Goal: Complete application form: Complete application form

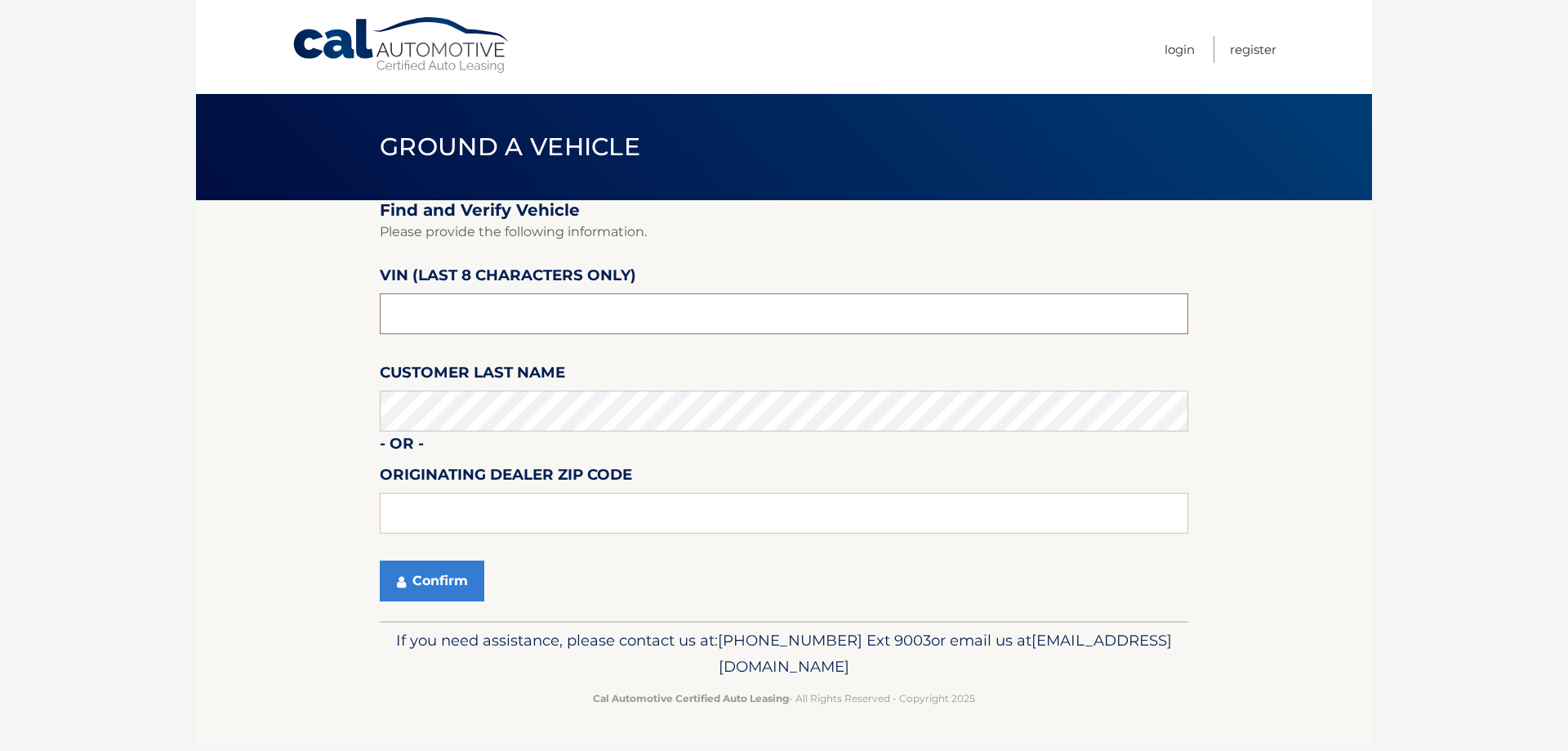
click at [495, 306] on input "text" at bounding box center [784, 314] width 809 height 41
type input "ND529584"
click at [443, 585] on button "Confirm" at bounding box center [432, 581] width 104 height 41
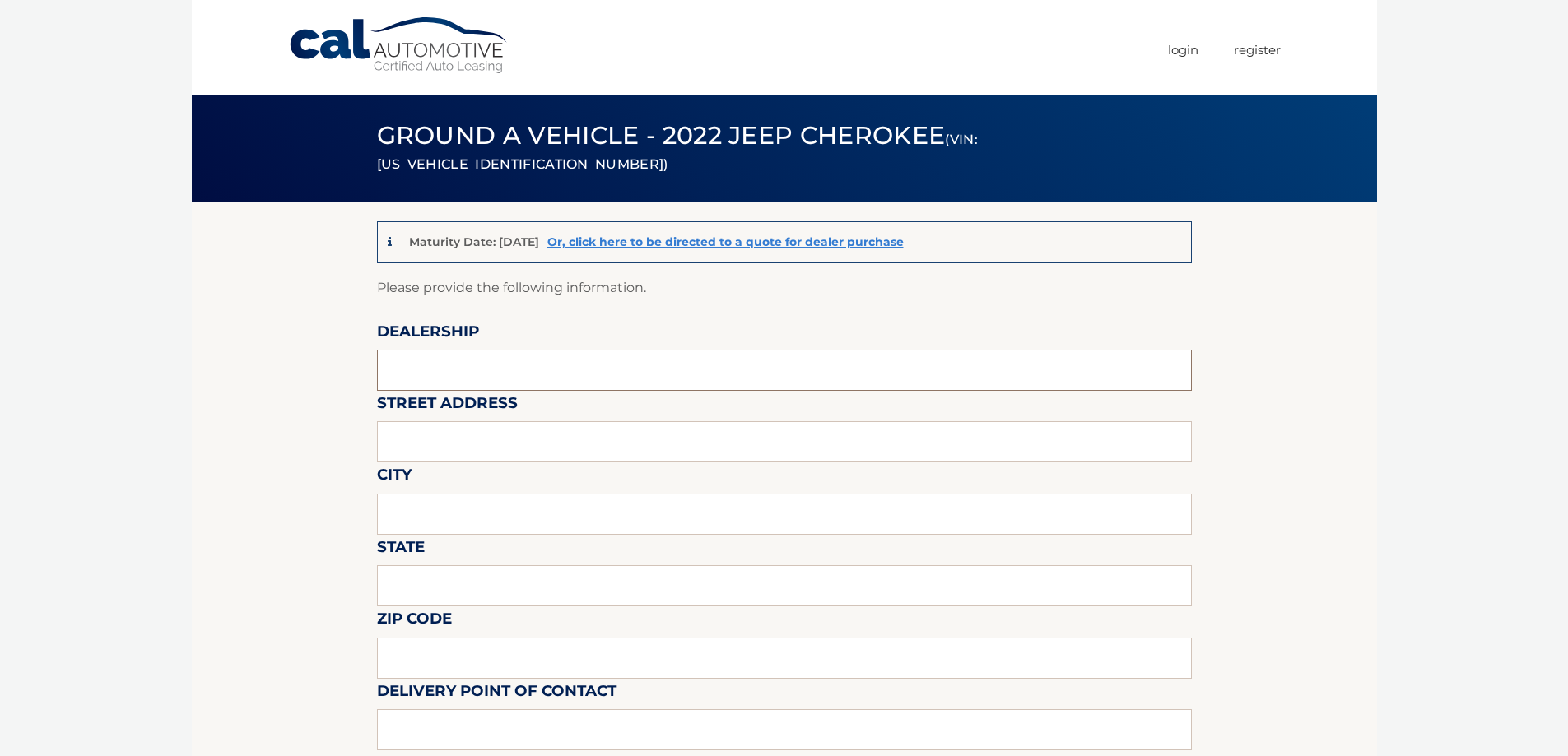
drag, startPoint x: 494, startPoint y: 360, endPoint x: 496, endPoint y: 370, distance: 10.2
click at [494, 360] on input "text" at bounding box center [785, 370] width 815 height 41
type input "VISION CHRYSLER DODGE JEEP RAM"
click at [495, 435] on input "text" at bounding box center [785, 442] width 815 height 41
type input "920 PANORAMA TRAIL"
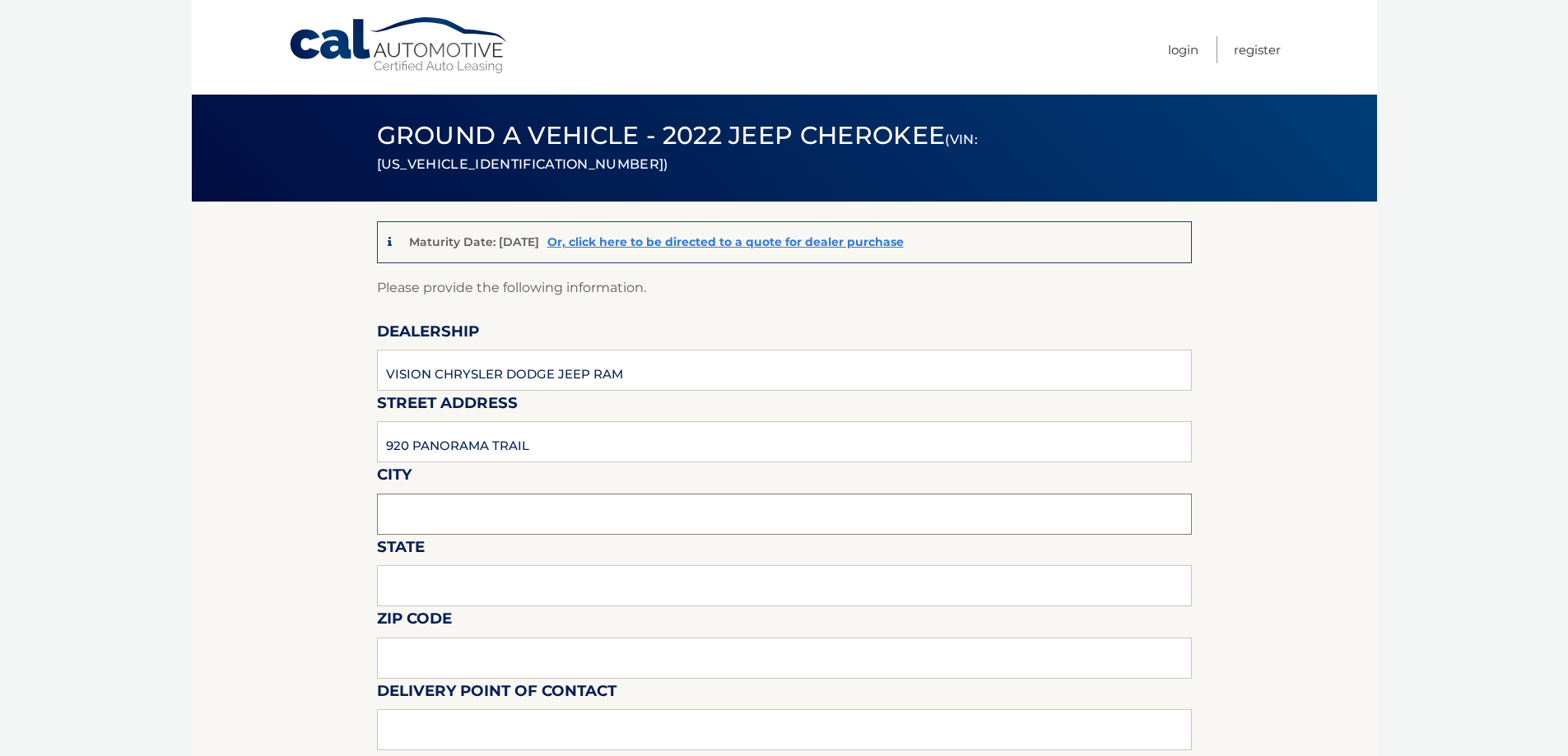
click at [414, 525] on input "text" at bounding box center [785, 514] width 815 height 41
type input "ROCHESTER"
click at [519, 593] on input "text" at bounding box center [785, 586] width 815 height 41
type input "NY"
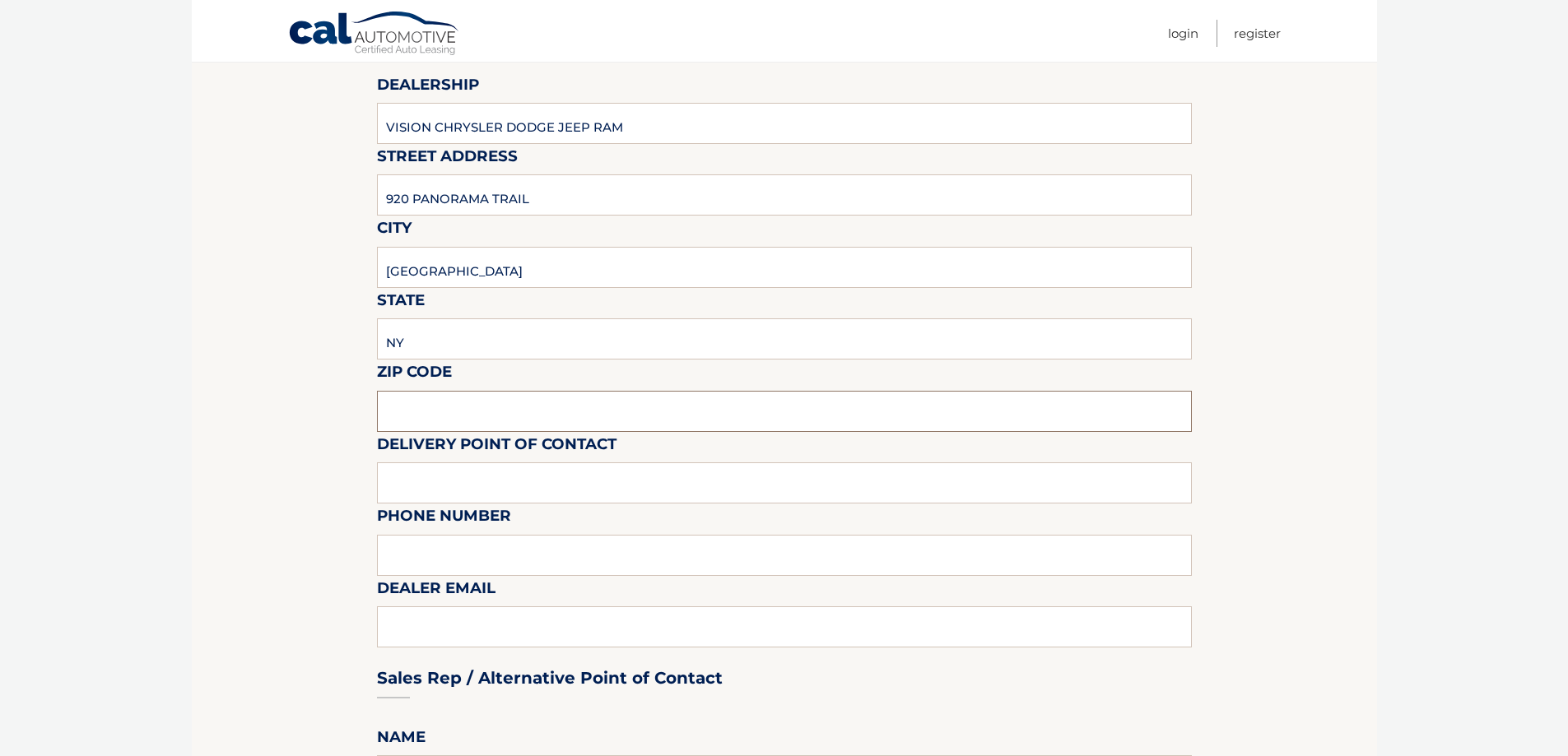
drag, startPoint x: 487, startPoint y: 405, endPoint x: 477, endPoint y: 420, distance: 18.0
click at [487, 405] on input "text" at bounding box center [785, 412] width 815 height 41
type input "14625"
click at [459, 489] on input "text" at bounding box center [785, 483] width 815 height 41
type input "JEREMY"
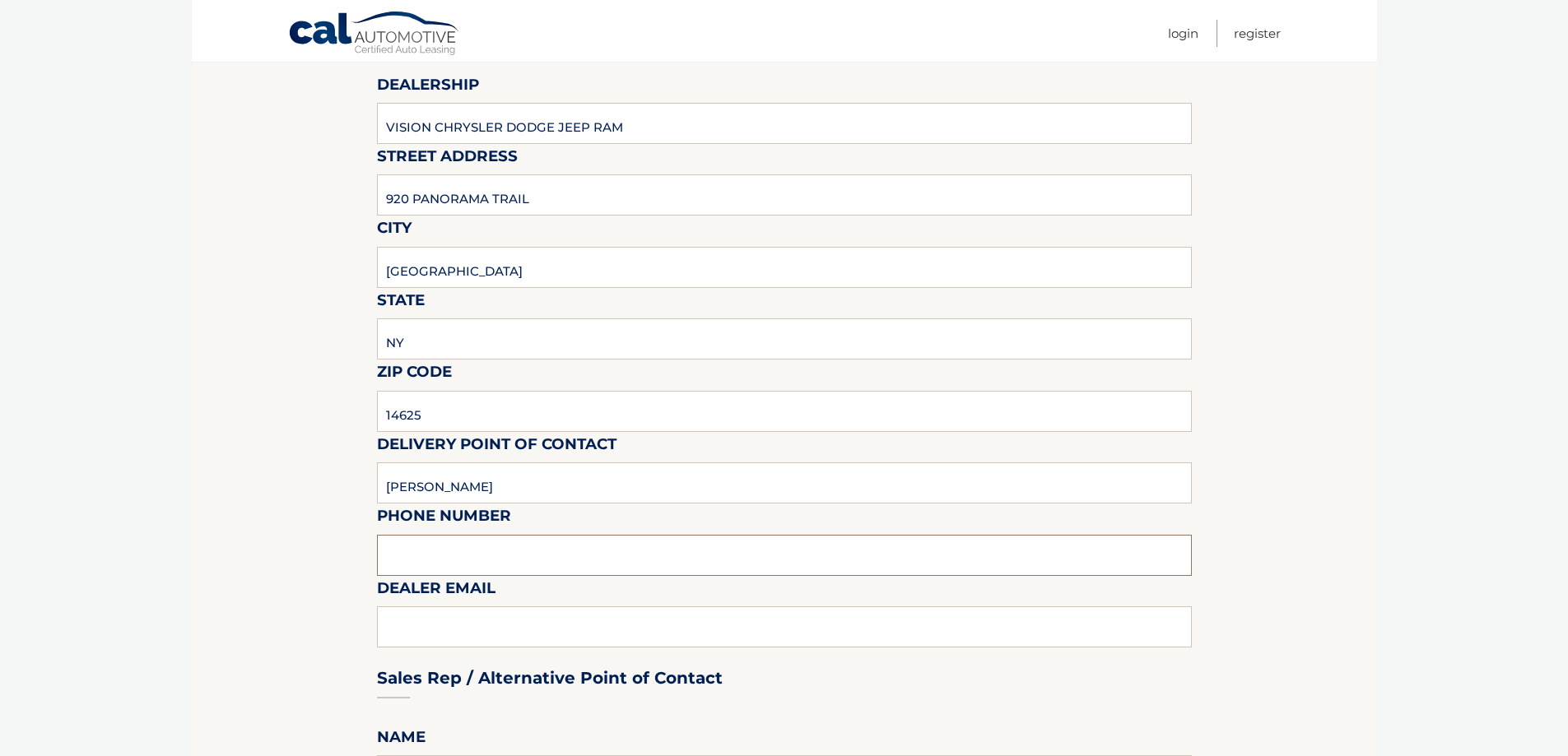
click at [448, 550] on input "text" at bounding box center [785, 555] width 815 height 41
type input "5854720187"
click at [464, 632] on div "Sales Rep / Alternative Point of Contact" at bounding box center [785, 647] width 815 height 116
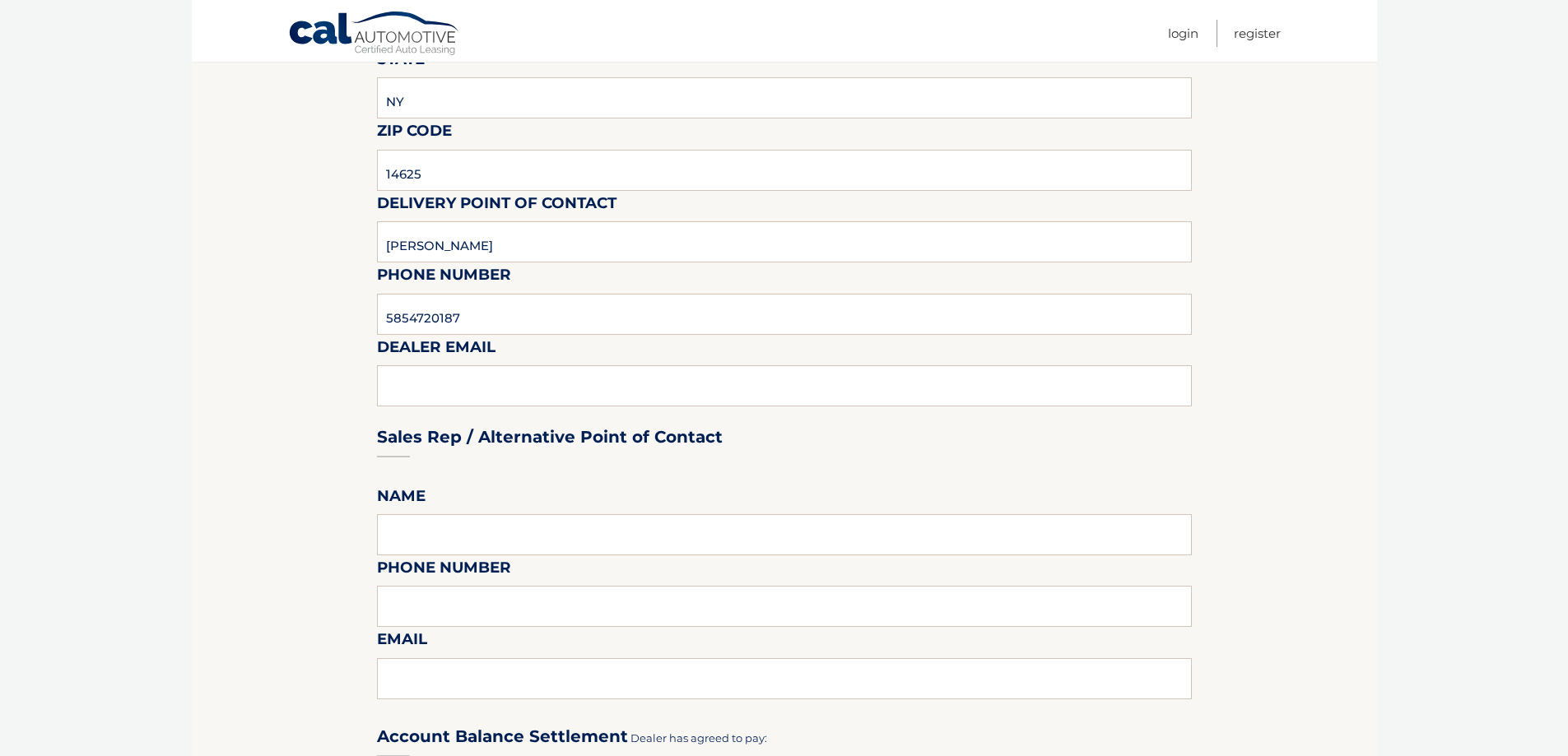
scroll to position [493, 0]
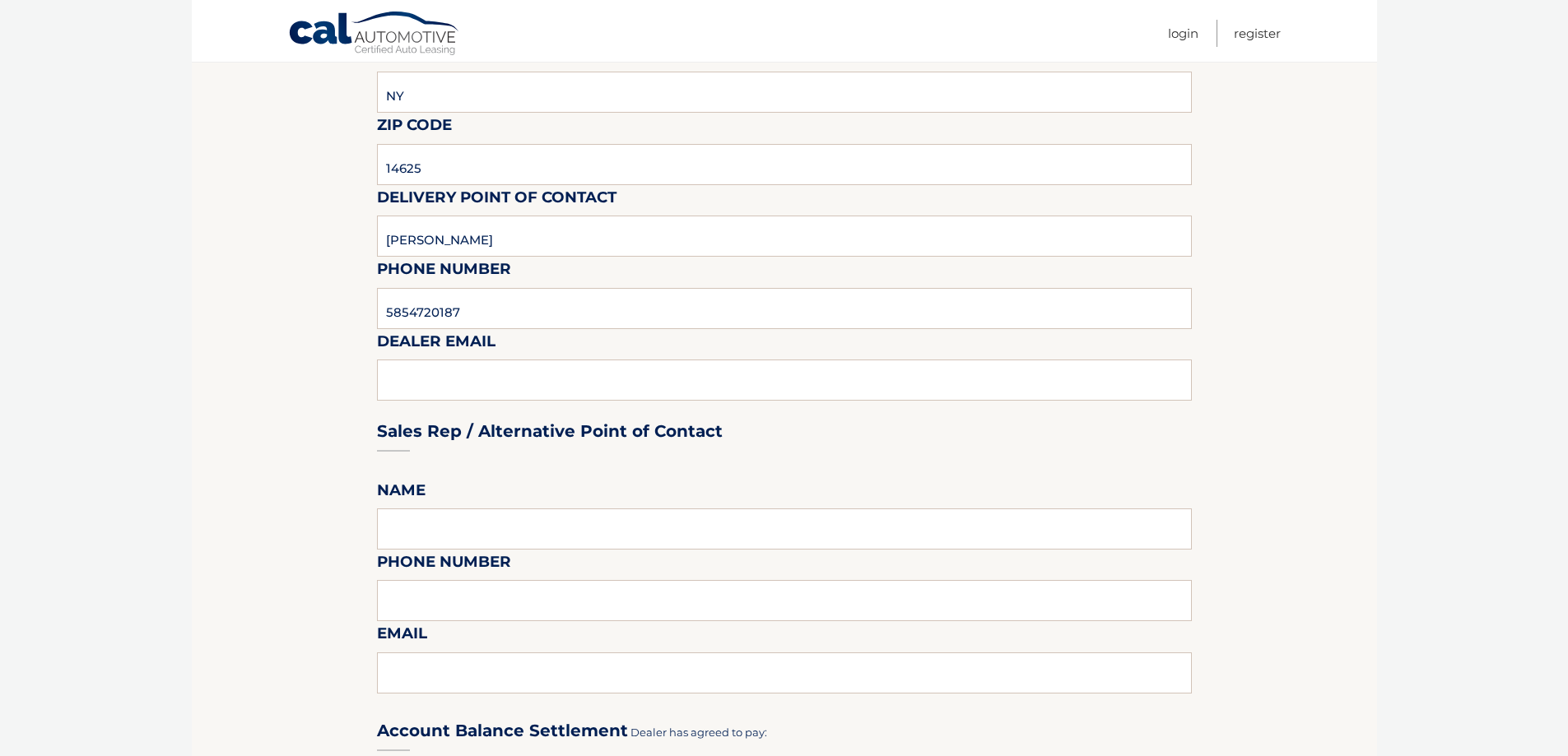
click at [443, 361] on div "Sales Rep / Alternative Point of Contact" at bounding box center [785, 400] width 815 height 116
click at [429, 524] on input "text" at bounding box center [785, 529] width 815 height 41
type input "LUCAS"
click at [424, 600] on input "text" at bounding box center [785, 601] width 815 height 41
type input "5853178276"
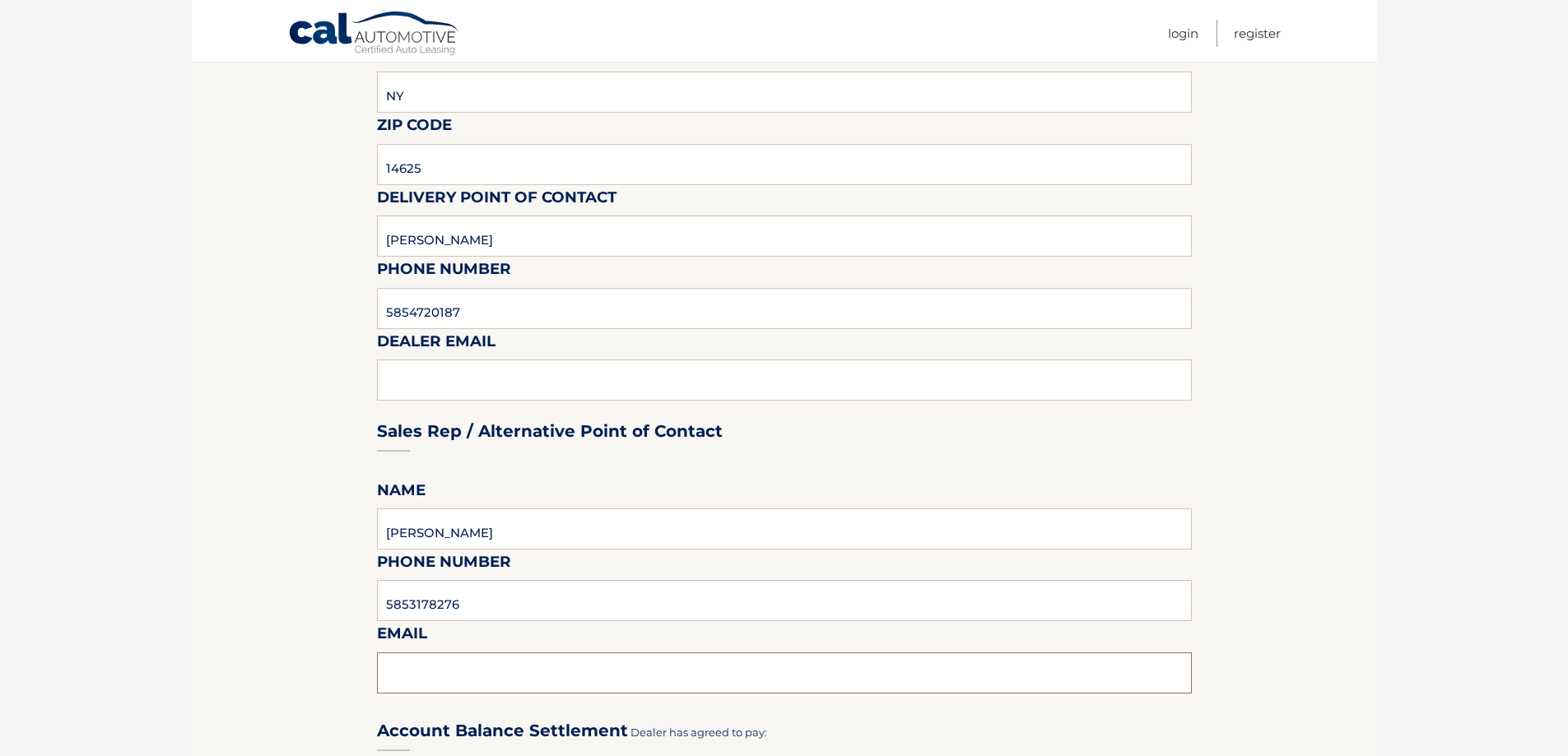
click at [455, 666] on input "text" at bounding box center [785, 673] width 815 height 41
type input "LUCAS@VISIONAUTO.COM"
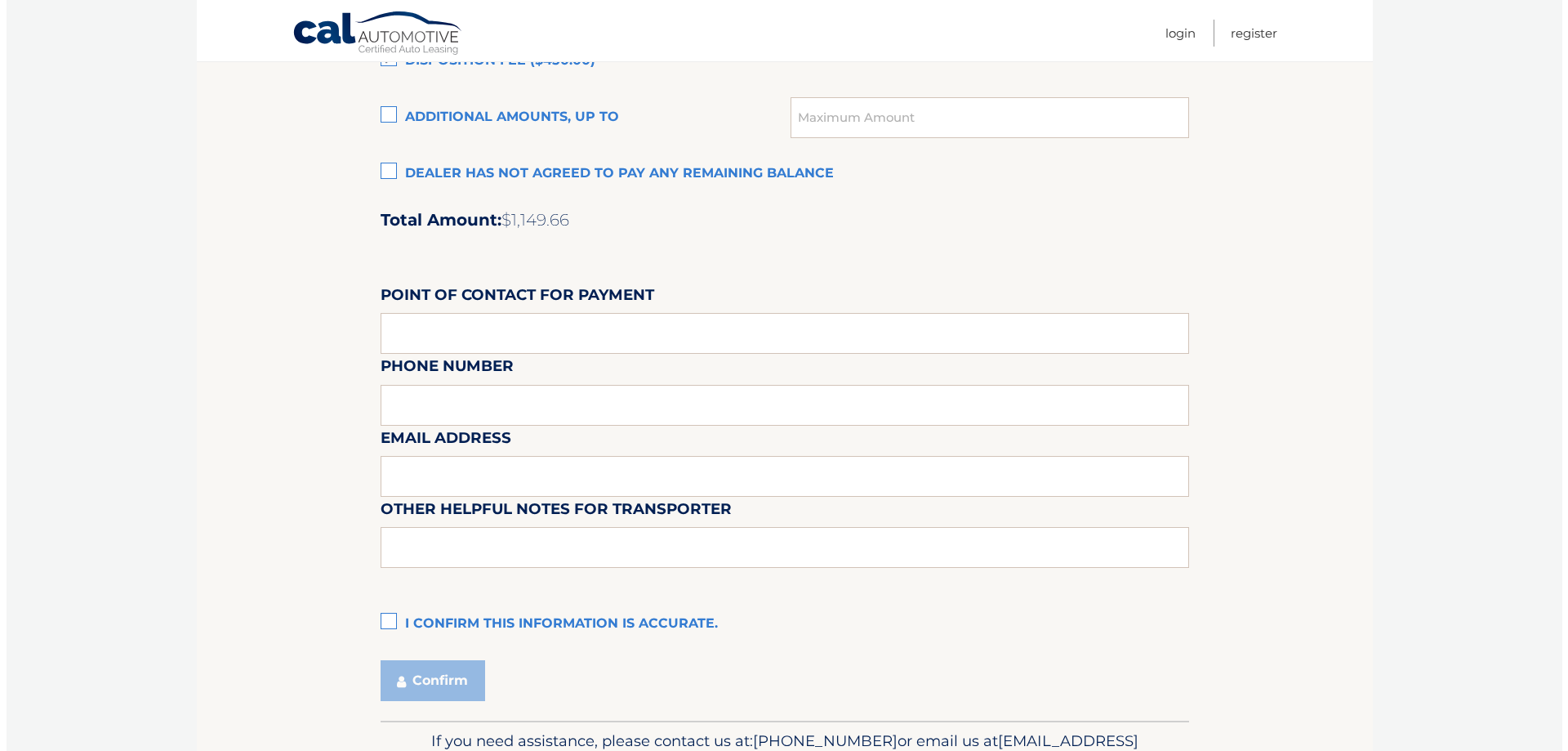
scroll to position [1308, 0]
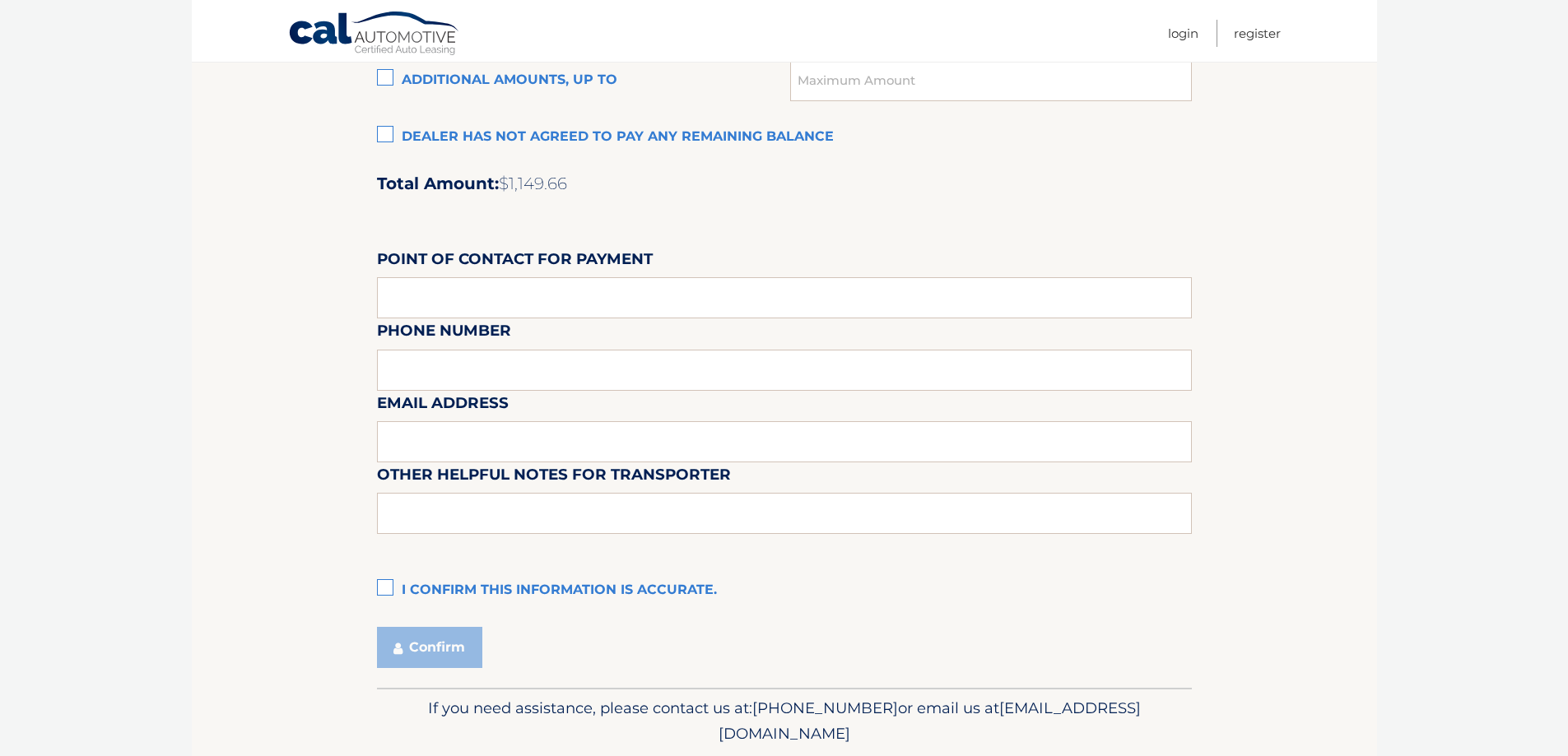
click at [389, 588] on label "I confirm this information is accurate." at bounding box center [785, 591] width 815 height 33
click at [0, 0] on input "I confirm this information is accurate." at bounding box center [0, 0] width 0 height 0
click at [502, 313] on input "text" at bounding box center [785, 298] width 815 height 41
type input "LUCAS RIGBY"
click at [480, 369] on div "Email Address" at bounding box center [785, 354] width 815 height 71
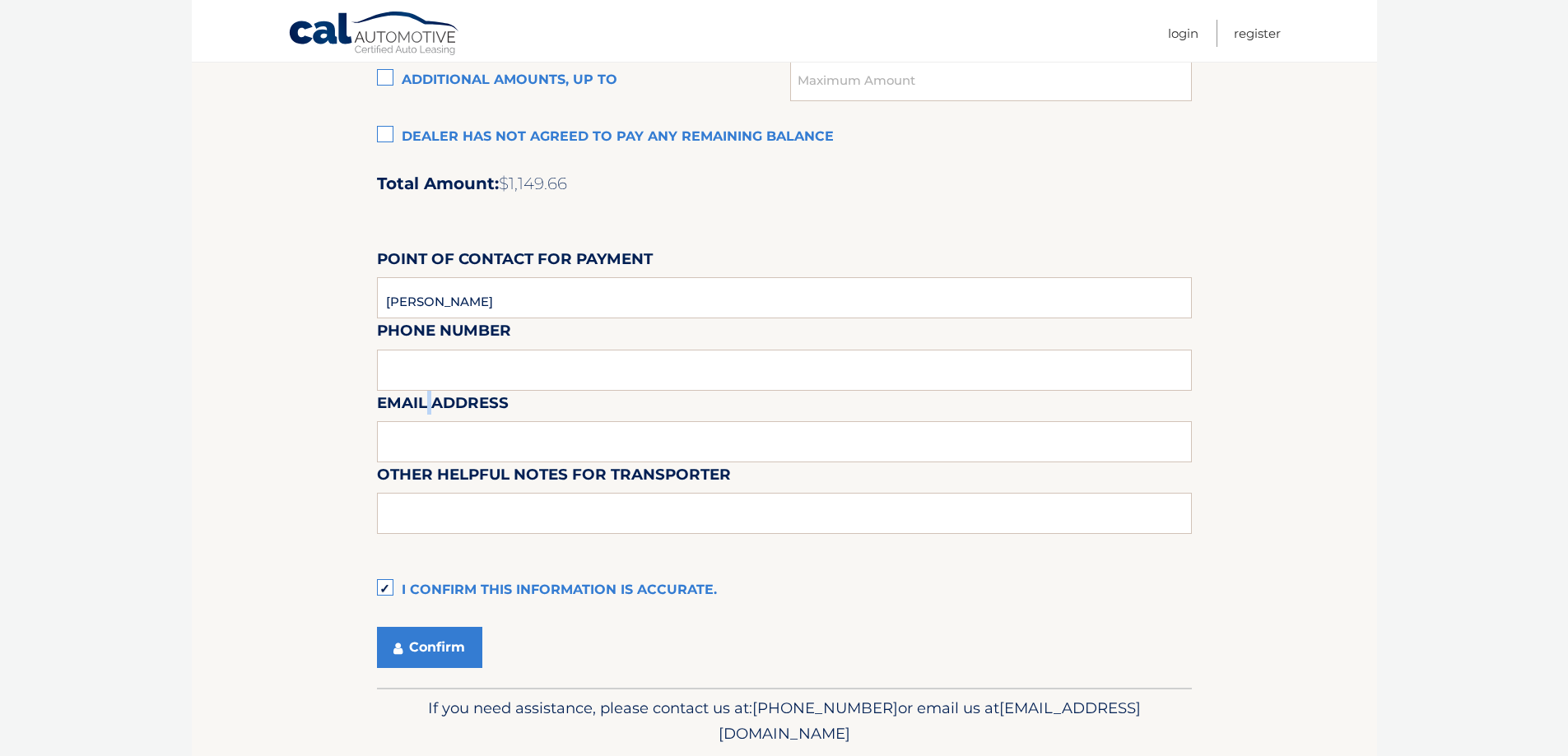
click at [429, 369] on div "Email Address" at bounding box center [785, 354] width 815 height 71
click at [383, 379] on div "Email Address" at bounding box center [785, 354] width 815 height 71
click at [446, 365] on div "Email Address" at bounding box center [785, 354] width 815 height 71
click at [422, 359] on div "Email Address" at bounding box center [785, 354] width 815 height 71
click at [420, 435] on input "text" at bounding box center [785, 442] width 815 height 41
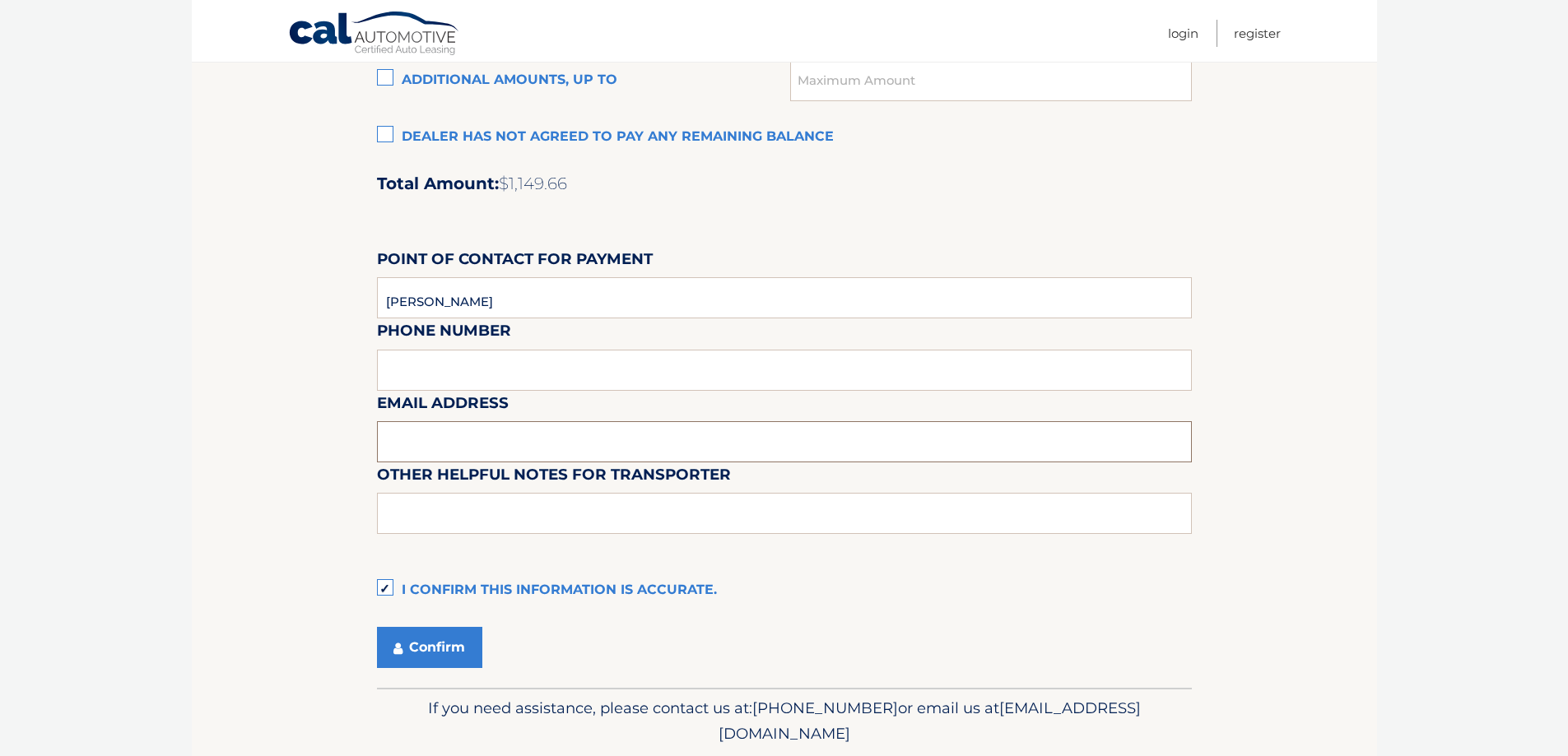
type input "LUCAS@VISIONAUTO.COM"
click at [438, 507] on input "text" at bounding box center [785, 513] width 815 height 41
type input "CHECK WILL BE CUT AND SENT TO CAL AUTO"
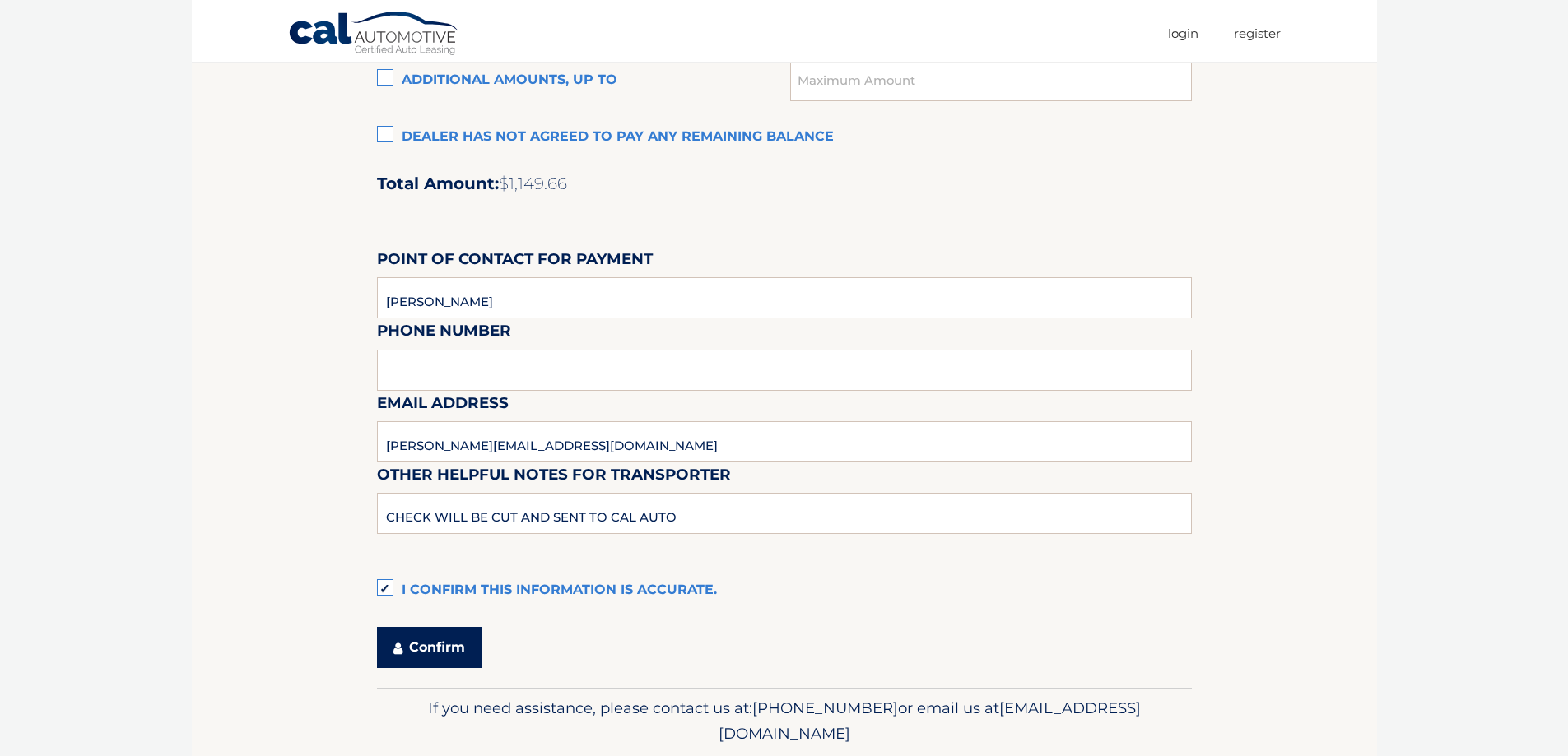
click at [433, 649] on button "Confirm" at bounding box center [430, 648] width 105 height 41
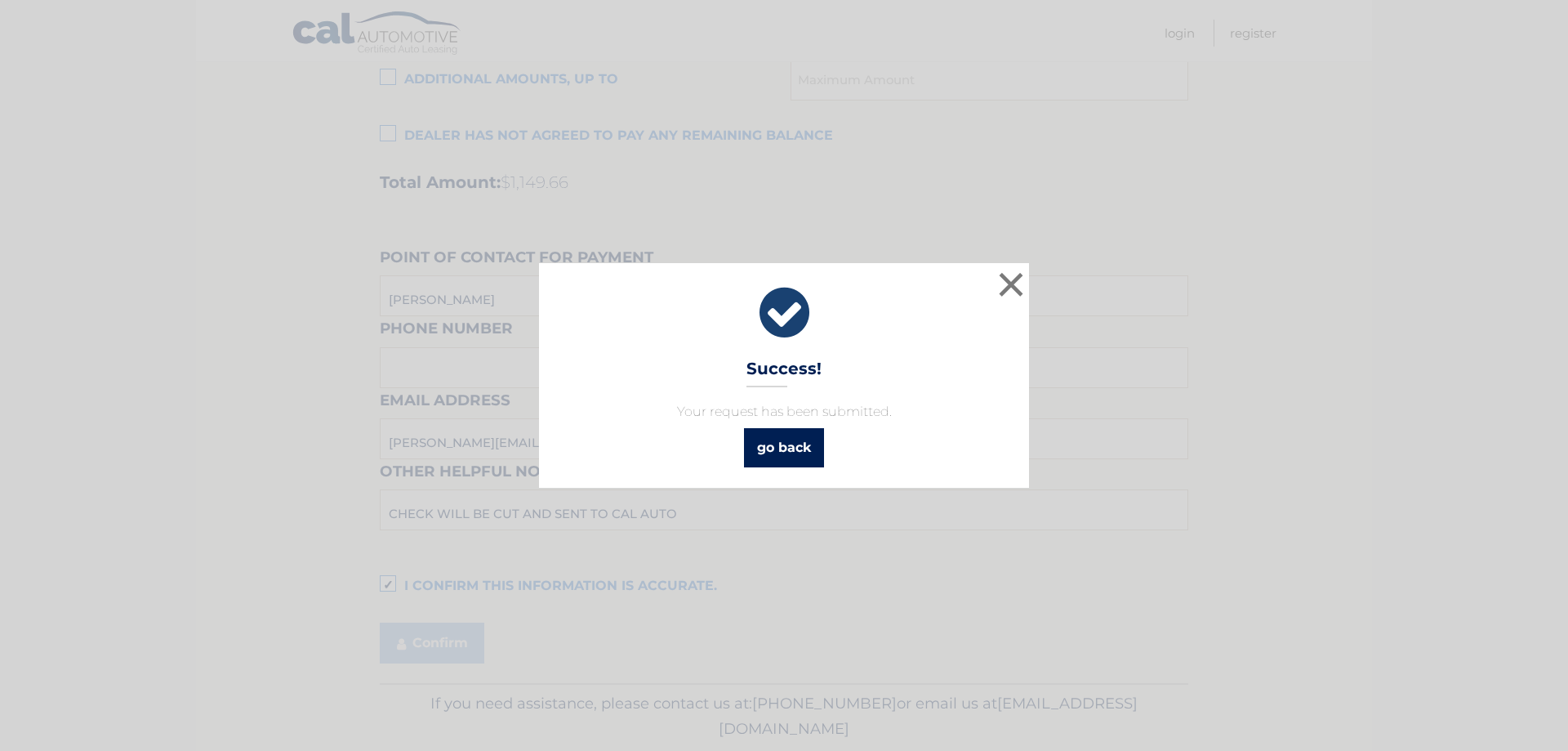
click at [791, 441] on link "go back" at bounding box center [784, 448] width 80 height 39
